Goal: Transaction & Acquisition: Purchase product/service

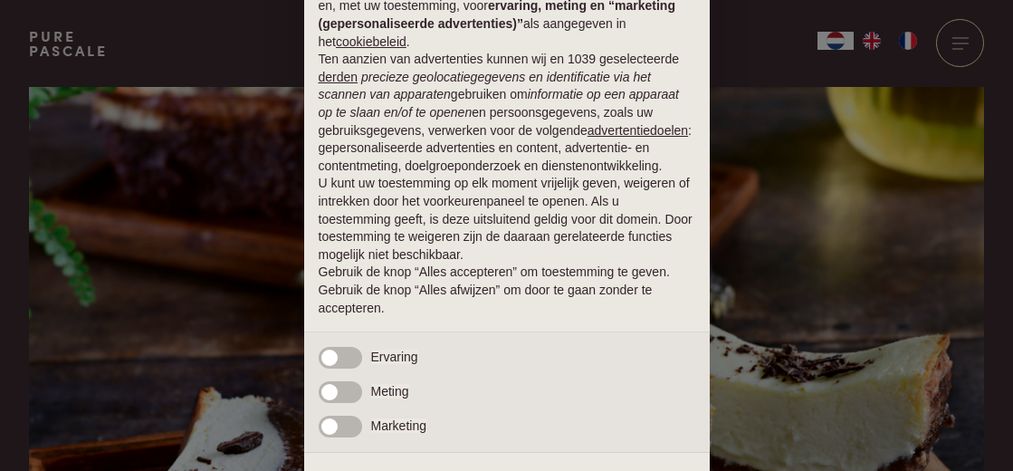
click at [754, 172] on div "× Kennisgeving Wij ([DOMAIN_NAME]) en geselecteerde derden (5) gebruiken cookie…" at bounding box center [506, 235] width 1013 height 471
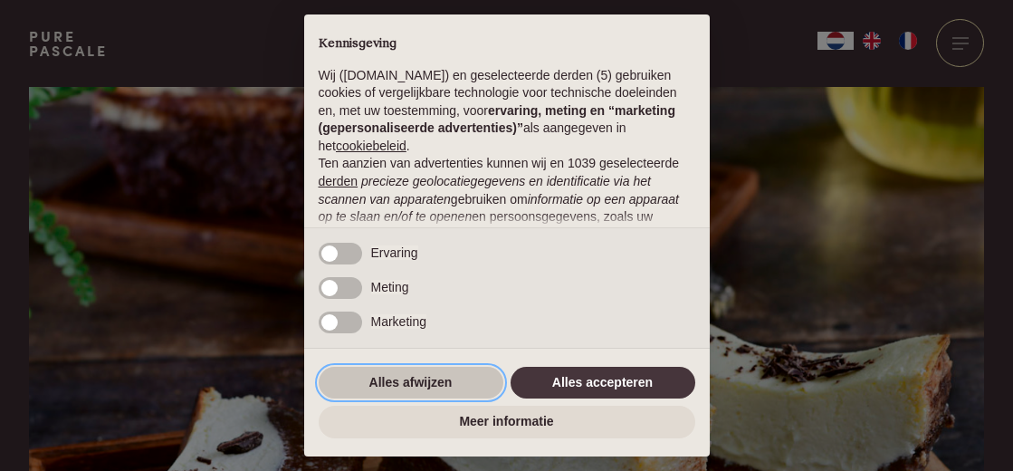
click at [429, 382] on button "Alles afwijzen" at bounding box center [411, 383] width 185 height 33
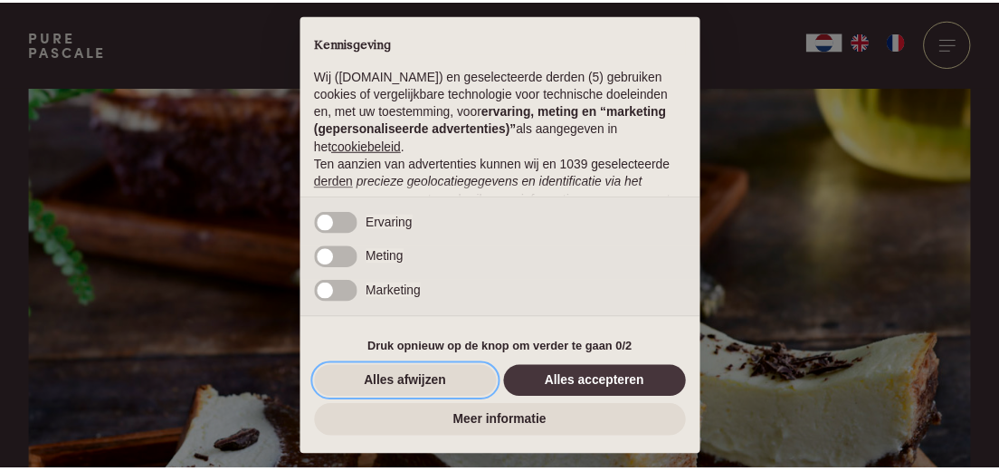
scroll to position [244, 0]
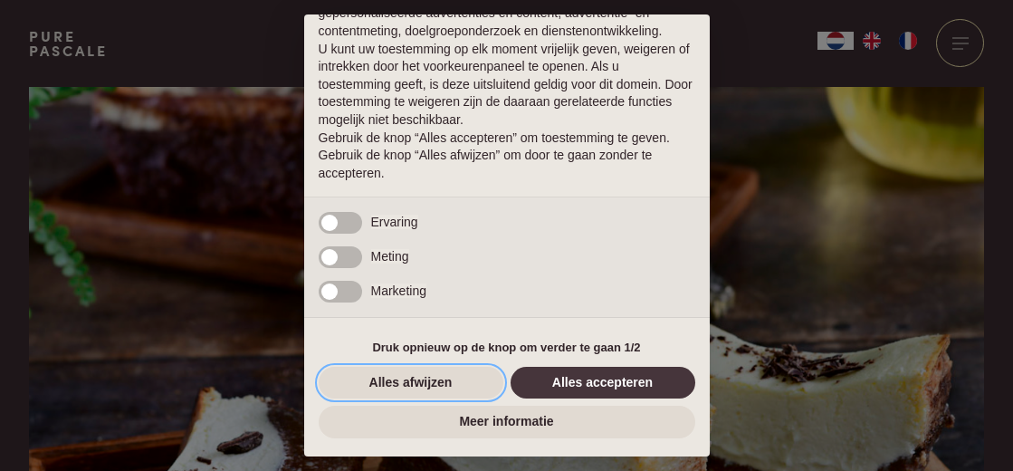
click at [425, 381] on button "Alles afwijzen" at bounding box center [411, 383] width 185 height 33
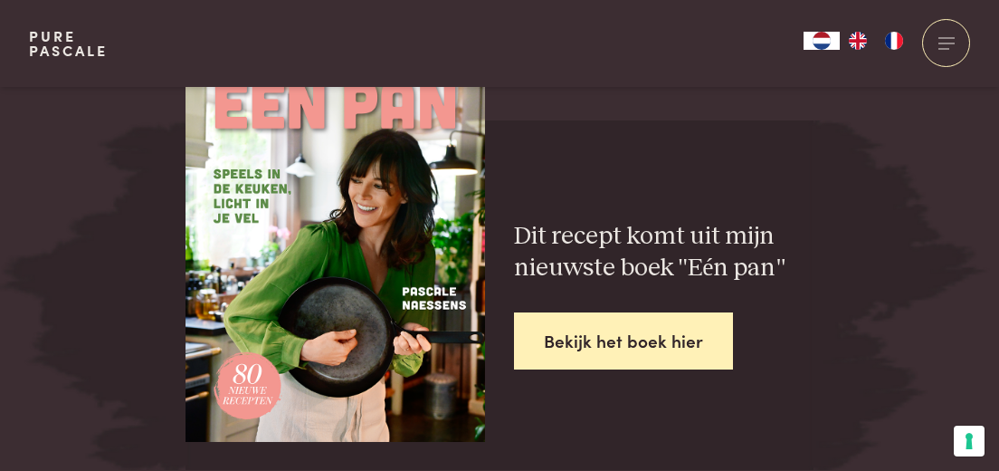
scroll to position [3584, 0]
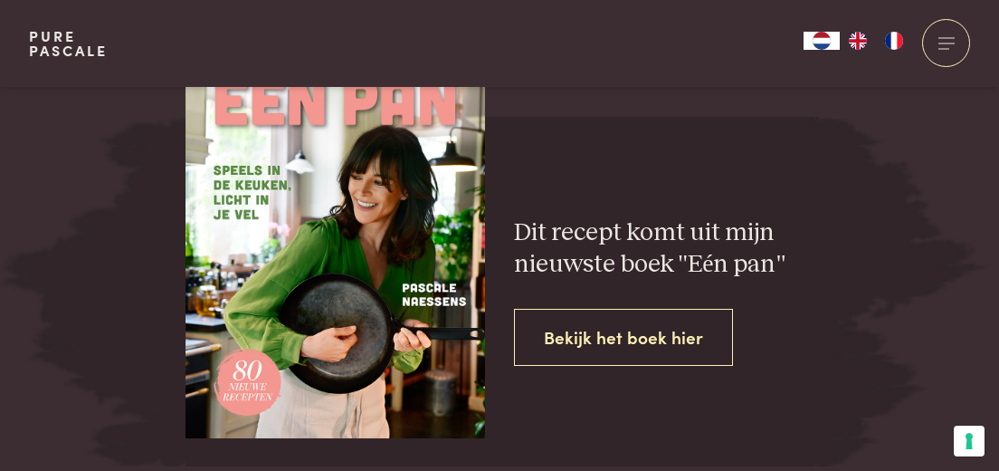
click at [570, 309] on link "Bekijk het boek hier" at bounding box center [623, 337] width 219 height 57
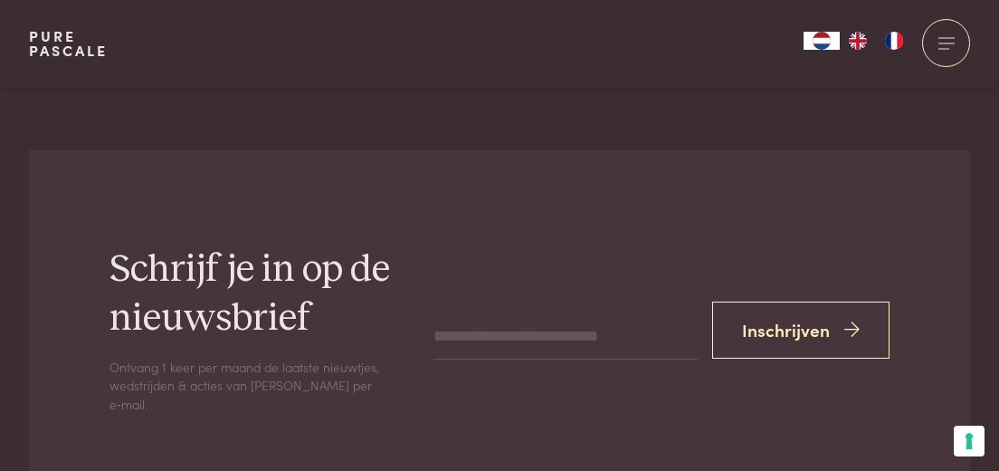
scroll to position [5289, 0]
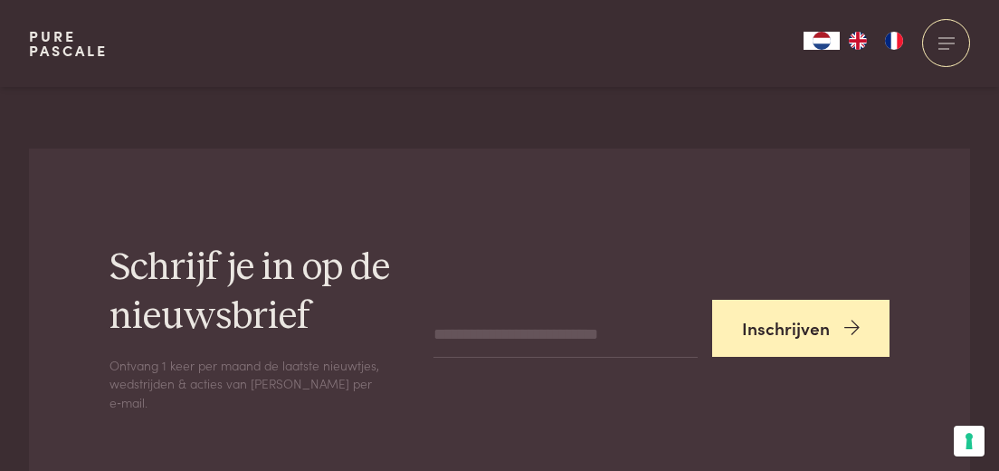
click at [760, 300] on button "Inschrijven" at bounding box center [800, 328] width 177 height 57
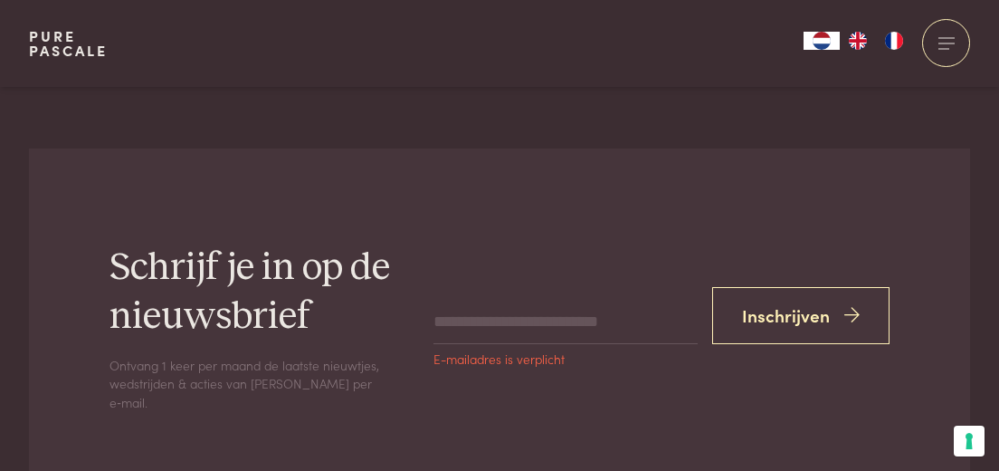
click at [438, 353] on span "E-mailadres is verplicht" at bounding box center [498, 359] width 131 height 13
